Goal: Transaction & Acquisition: Obtain resource

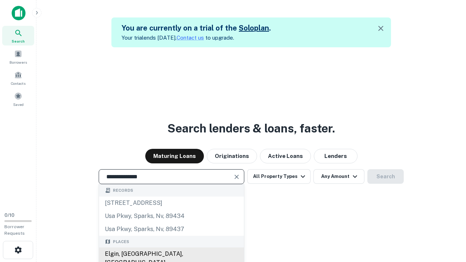
click at [171, 254] on div "Elgin, [GEOGRAPHIC_DATA], [GEOGRAPHIC_DATA]" at bounding box center [171, 258] width 145 height 22
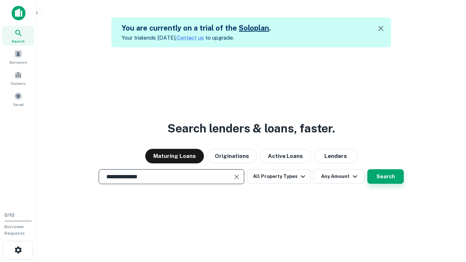
type input "**********"
click at [385, 176] on button "Search" at bounding box center [385, 176] width 36 height 15
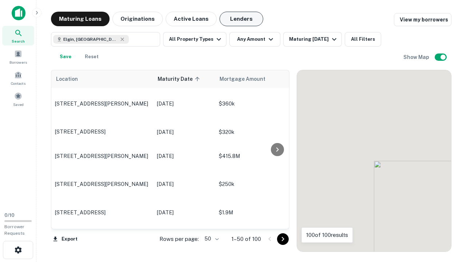
click at [241, 19] on button "Lenders" at bounding box center [241, 19] width 44 height 15
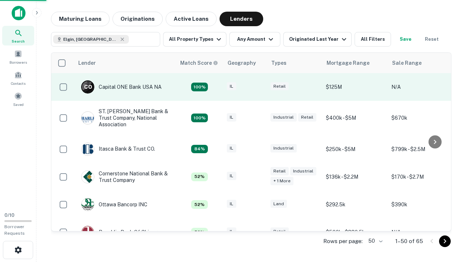
click at [258, 87] on div "IL" at bounding box center [245, 87] width 36 height 10
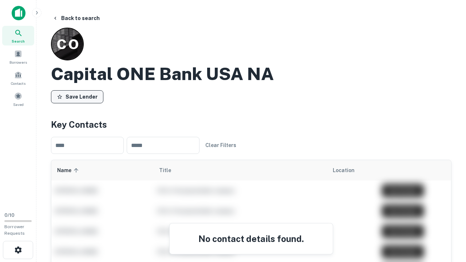
click at [77, 96] on button "Save Lender" at bounding box center [77, 96] width 52 height 13
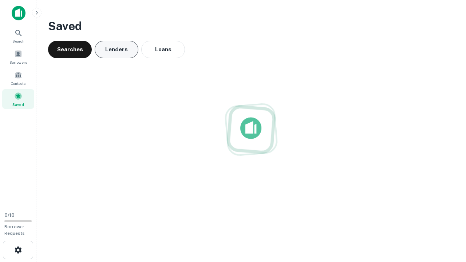
click at [116, 49] on button "Lenders" at bounding box center [117, 49] width 44 height 17
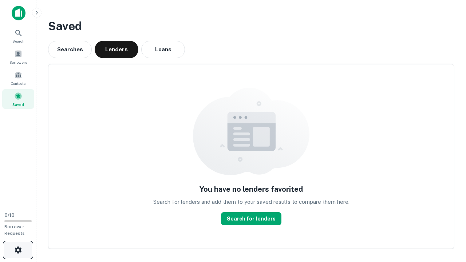
click at [18, 250] on icon "button" at bounding box center [18, 250] width 9 height 9
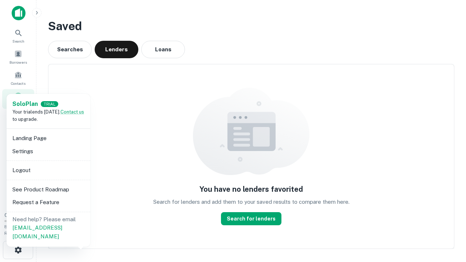
click at [48, 170] on li "Logout" at bounding box center [48, 170] width 78 height 13
